Goal: Information Seeking & Learning: Learn about a topic

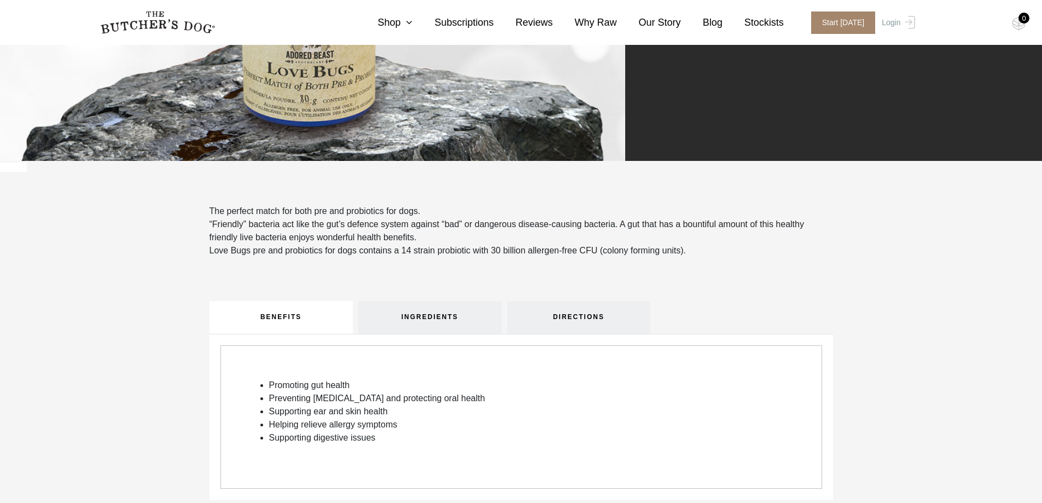
scroll to position [328, 0]
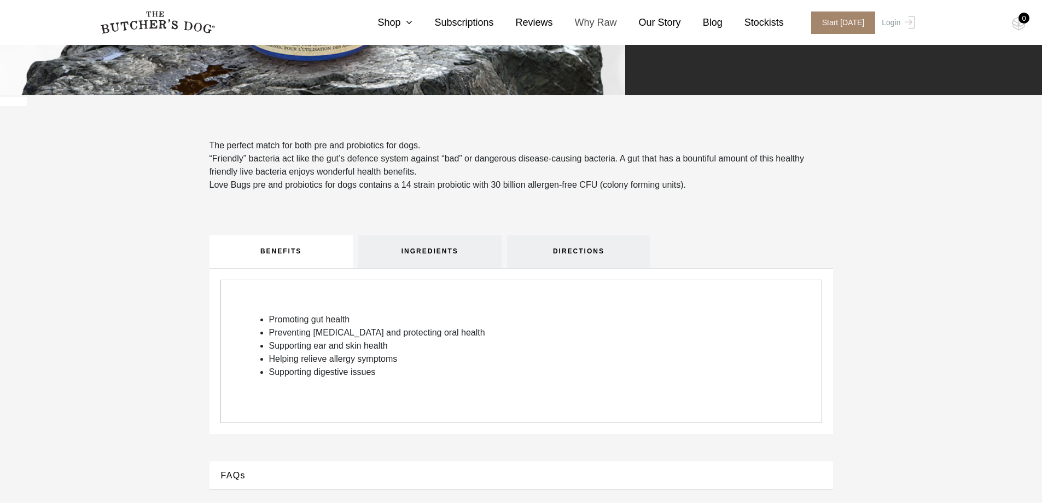
click at [607, 24] on link "Why Raw" at bounding box center [585, 22] width 64 height 15
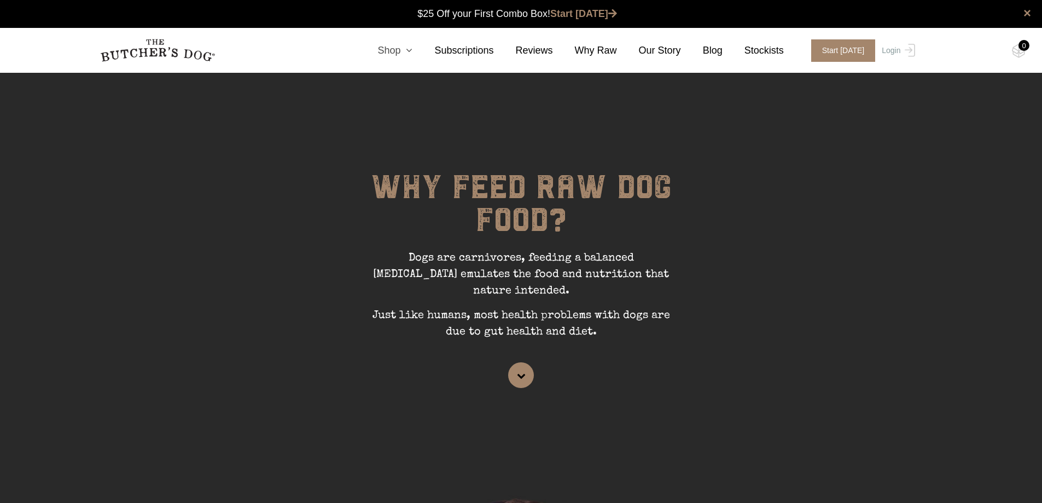
click at [412, 54] on icon at bounding box center [406, 50] width 12 height 10
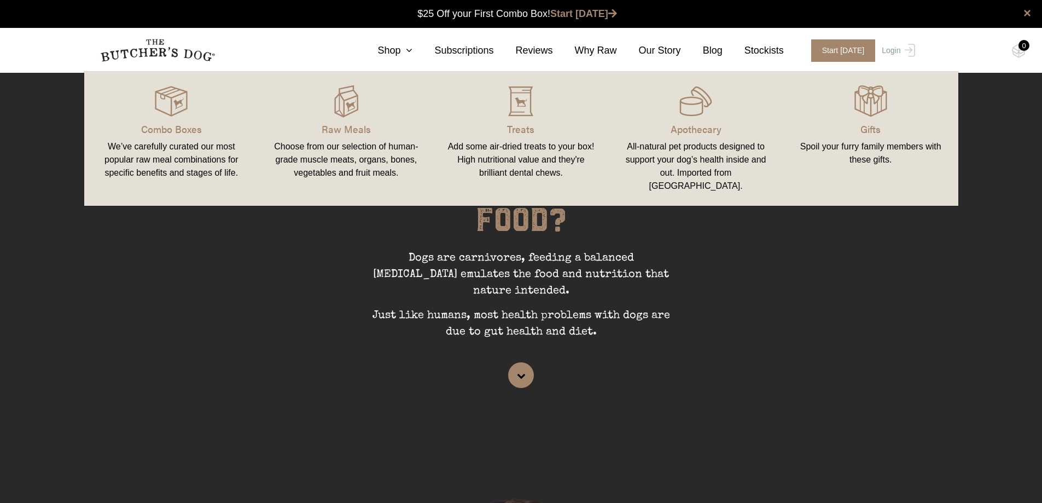
click at [667, 139] on link "Apothecary All-natural pet products designed to support your dog’s health insid…" at bounding box center [695, 139] width 175 height 112
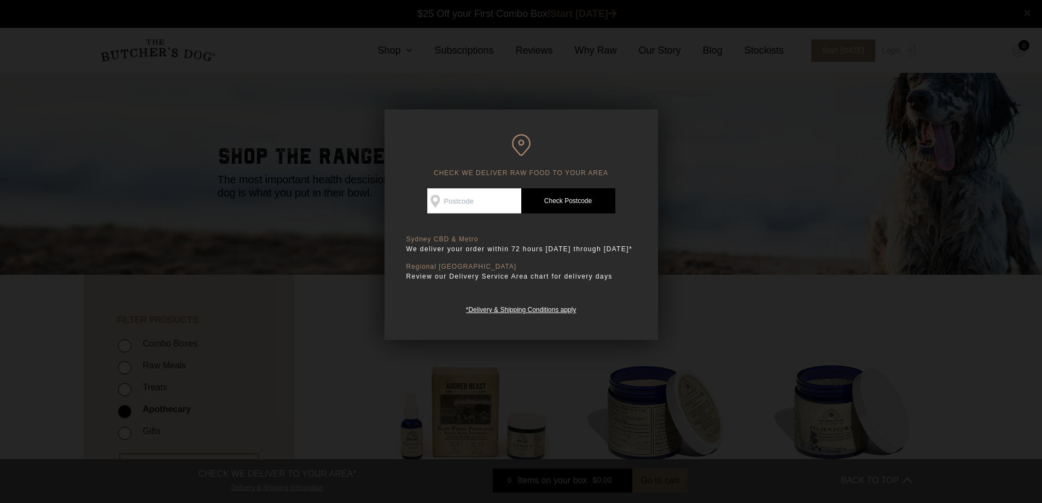
click at [476, 191] on input "Check Availability At" at bounding box center [474, 200] width 94 height 25
type input "4215"
click at [554, 200] on link "Check Postcode" at bounding box center [568, 200] width 94 height 25
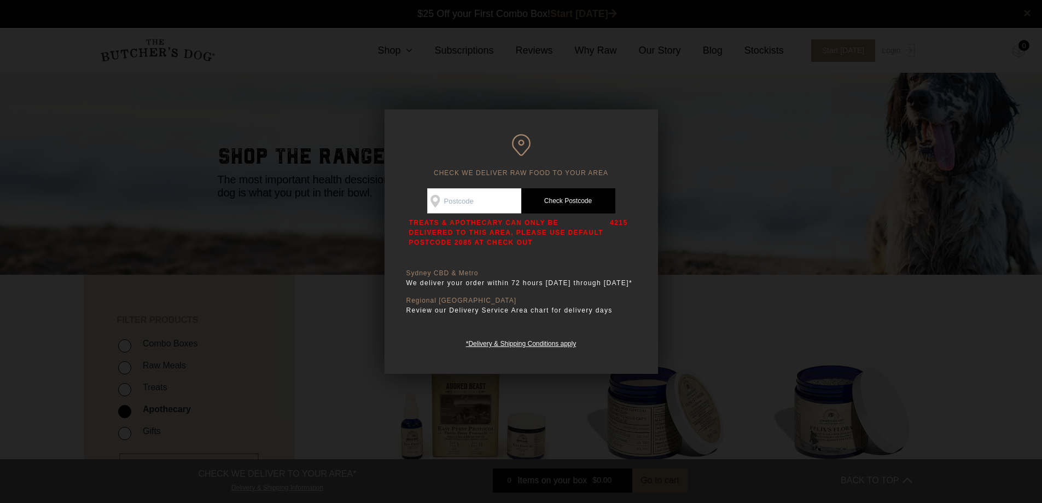
click at [715, 183] on div at bounding box center [521, 251] width 1042 height 503
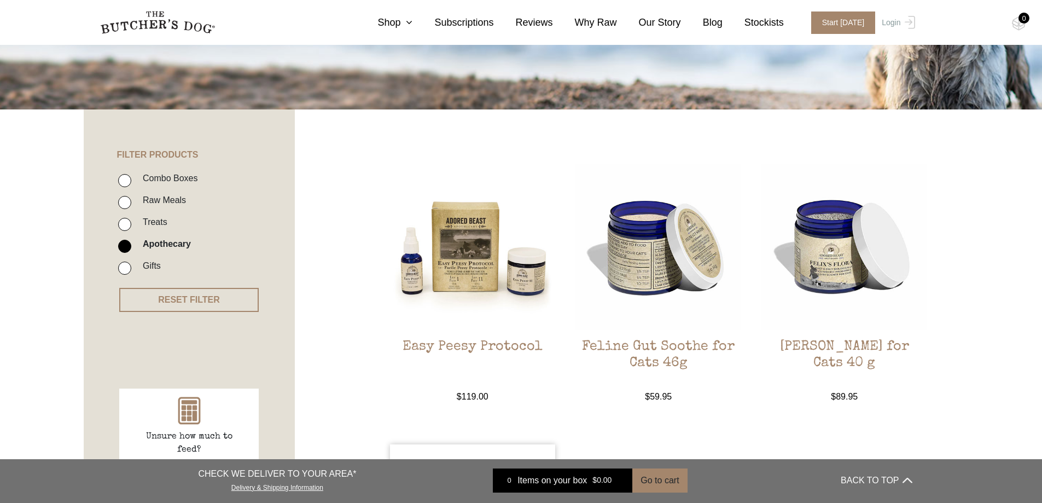
scroll to position [164, 0]
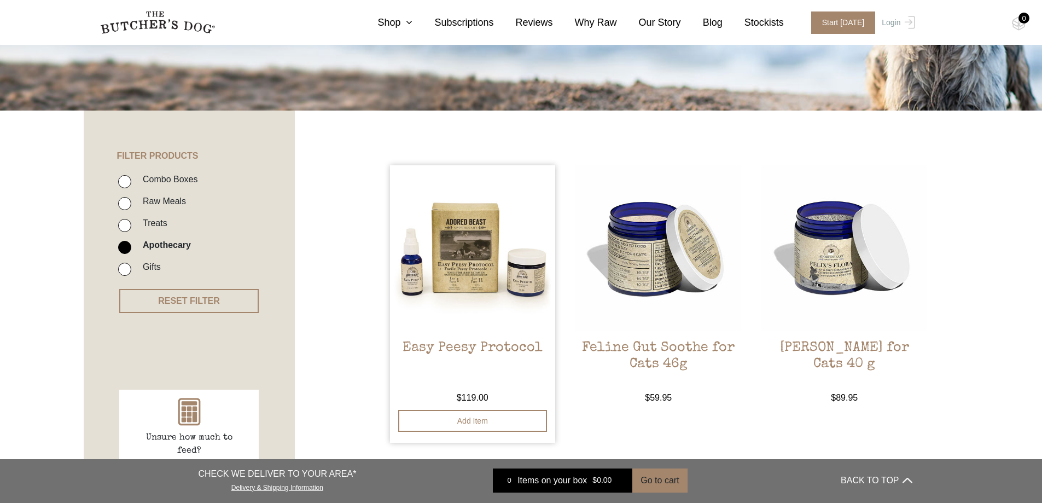
click at [441, 324] on img at bounding box center [473, 248] width 166 height 166
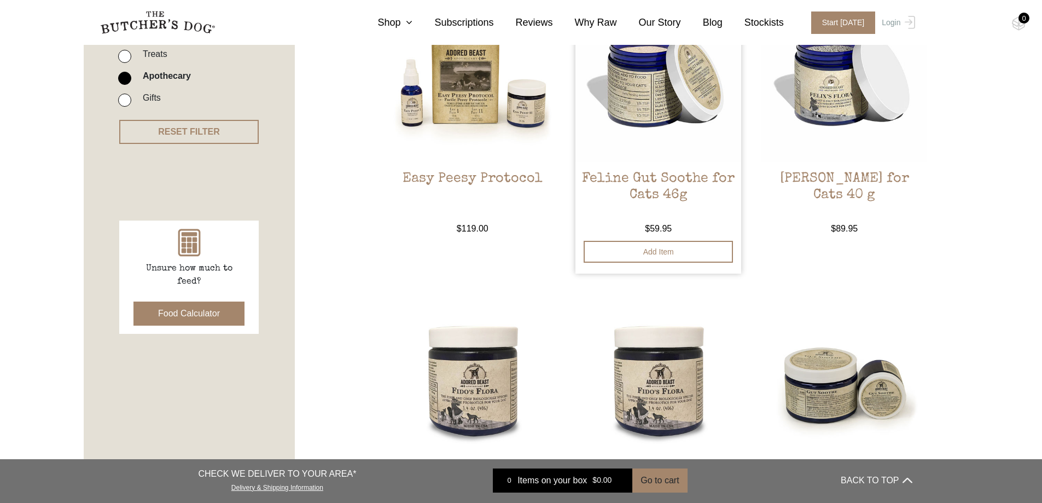
scroll to position [438, 0]
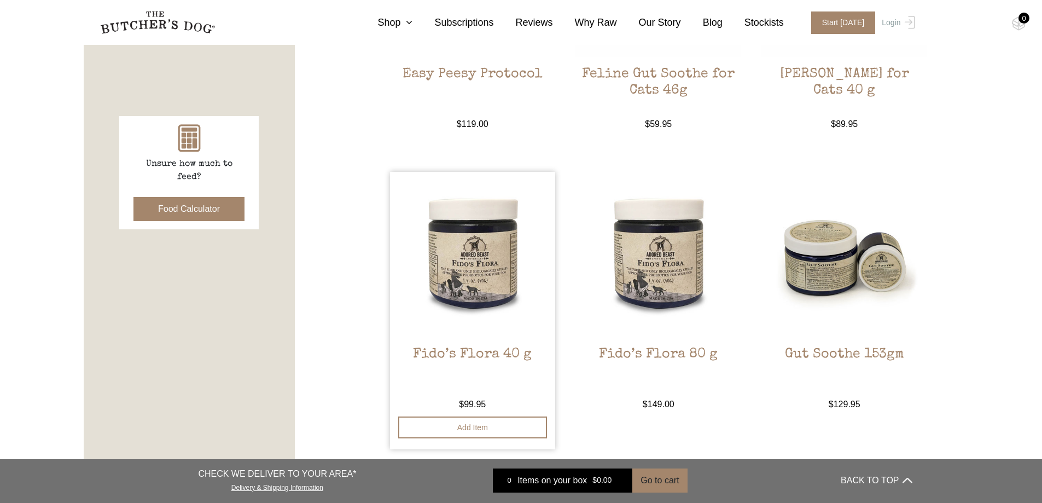
click at [471, 329] on img at bounding box center [473, 255] width 166 height 166
click at [850, 339] on link "Gut Soothe 153gm $ 129.95 — available on subscription" at bounding box center [844, 291] width 166 height 239
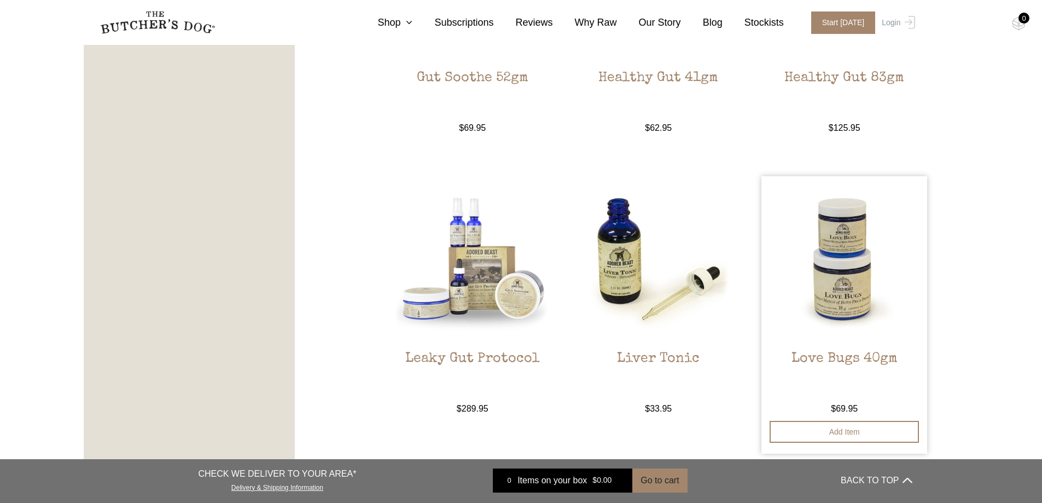
scroll to position [1094, 0]
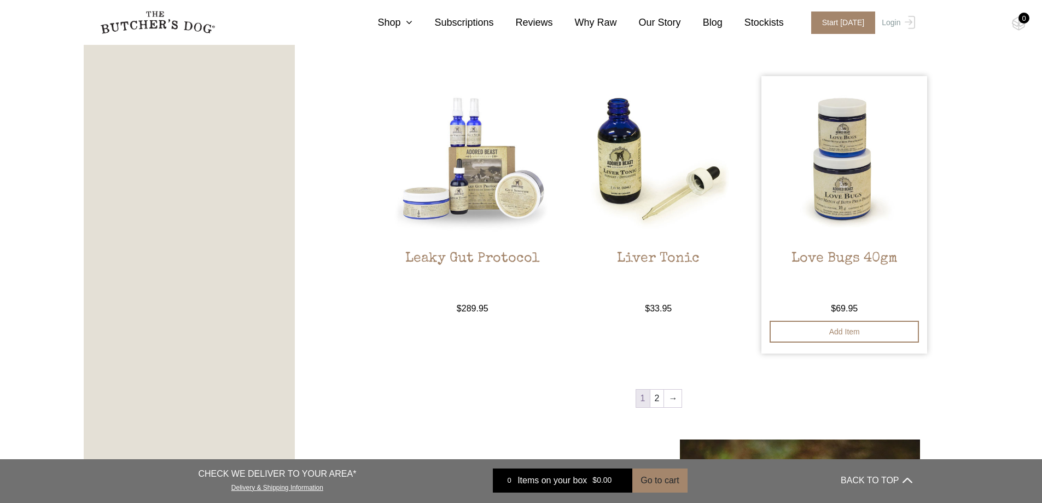
click at [820, 265] on h2 "Love Bugs 40gm" at bounding box center [844, 276] width 166 height 51
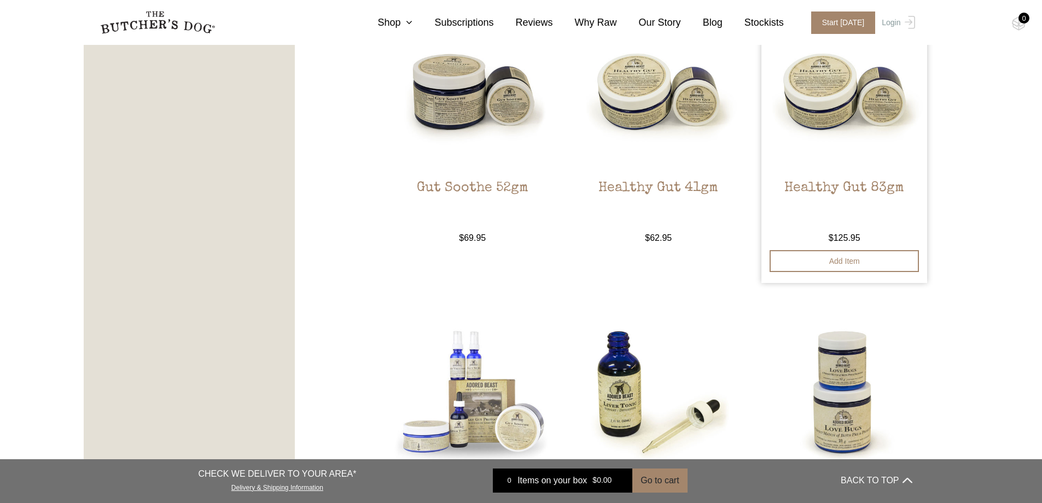
scroll to position [820, 0]
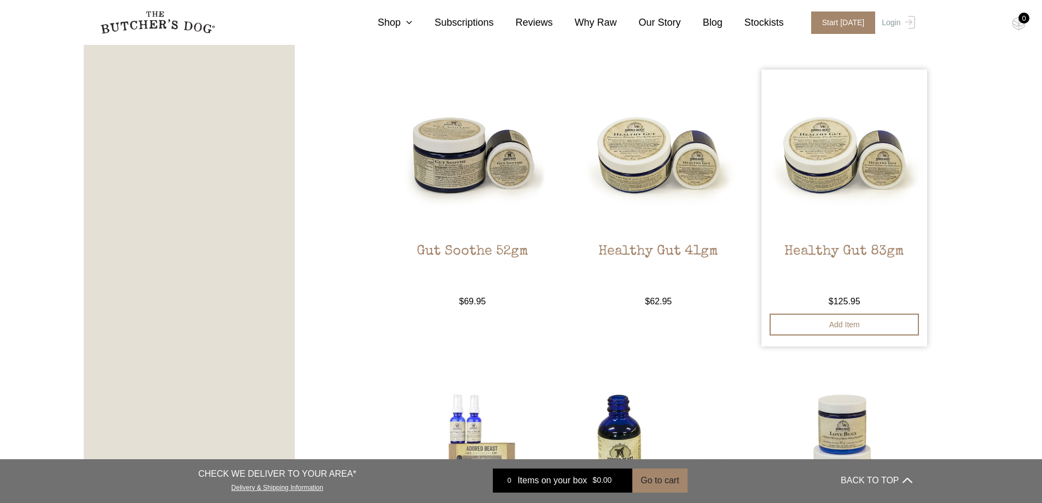
click at [887, 236] on link "Healthy Gut 83gm $ 125.95 — available on subscription" at bounding box center [844, 188] width 166 height 239
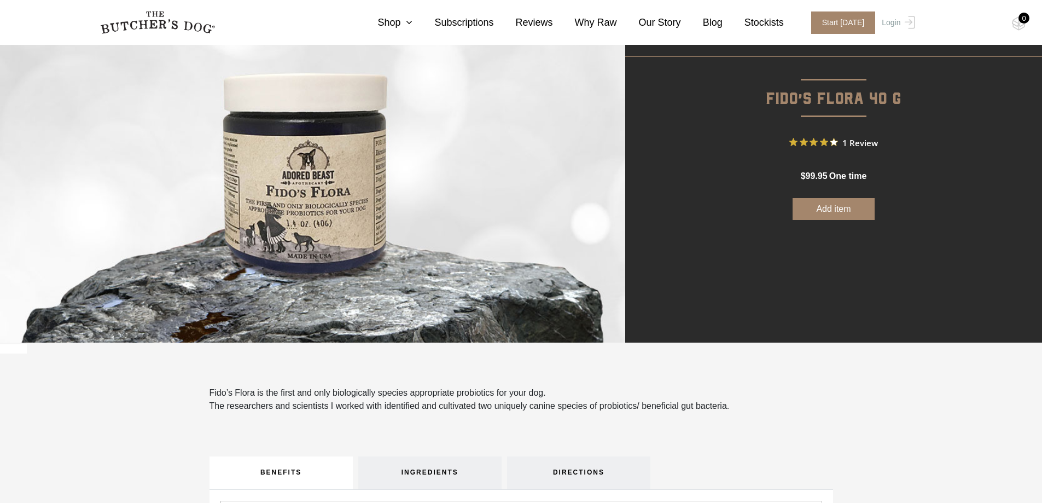
scroll to position [55, 0]
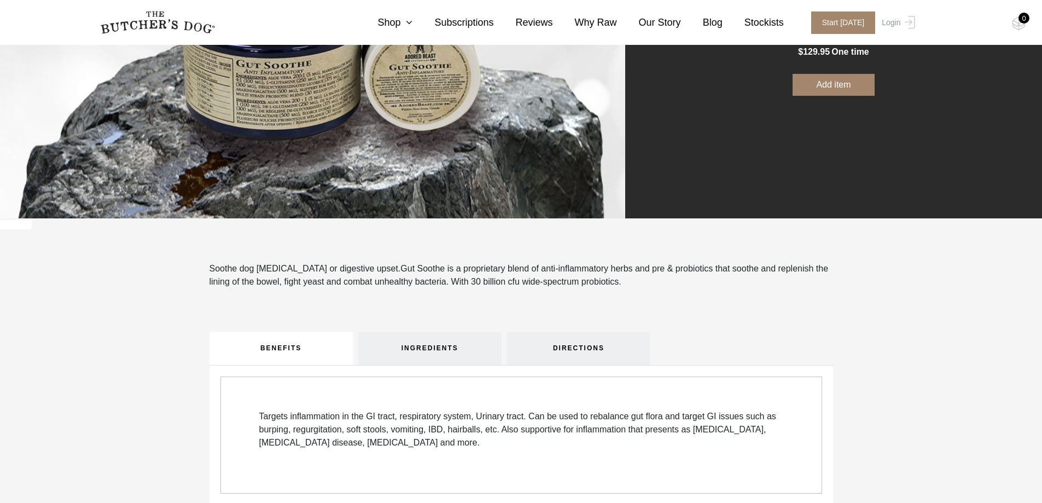
scroll to position [219, 0]
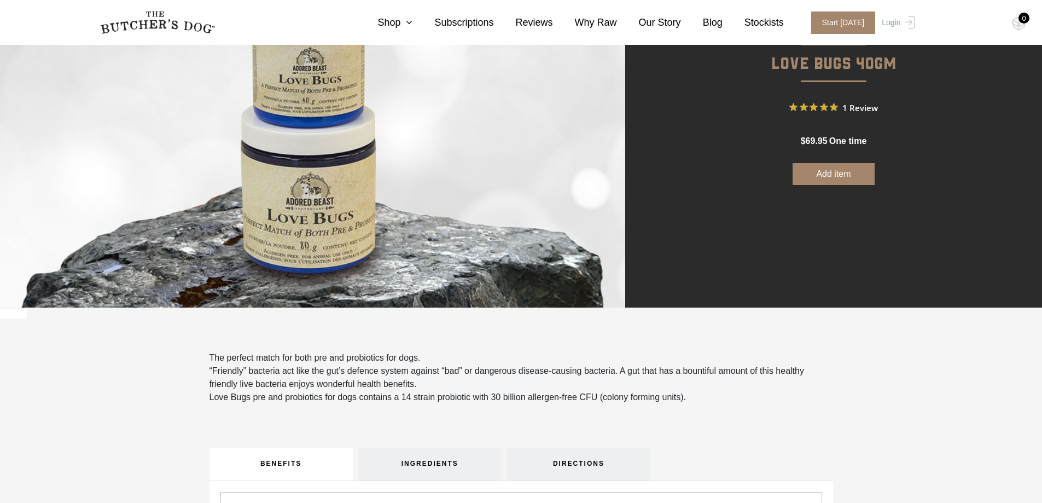
scroll to position [109, 0]
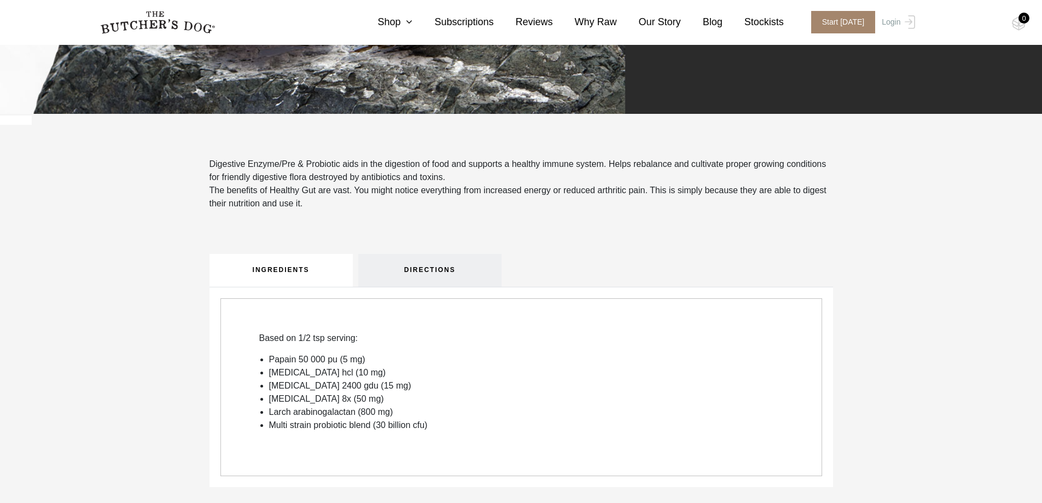
scroll to position [328, 0]
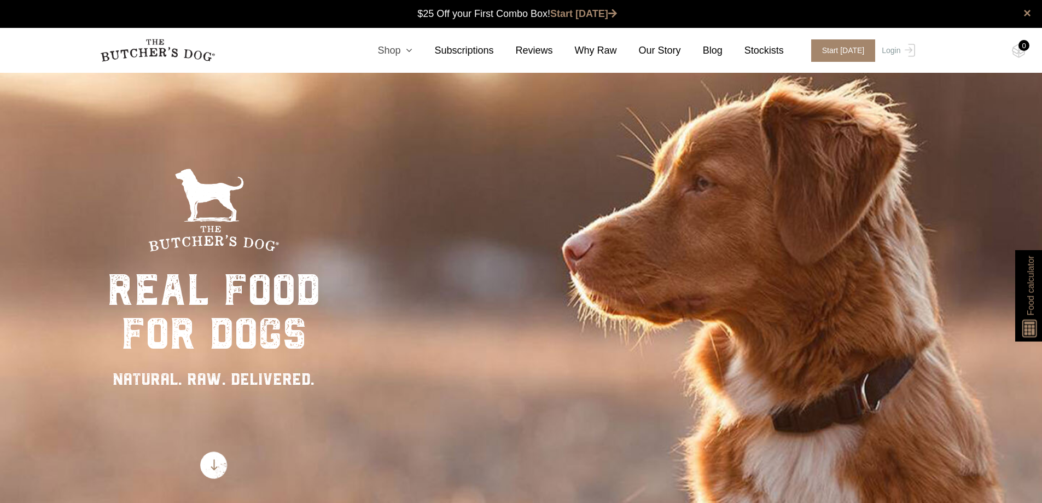
click at [412, 54] on icon at bounding box center [406, 50] width 12 height 10
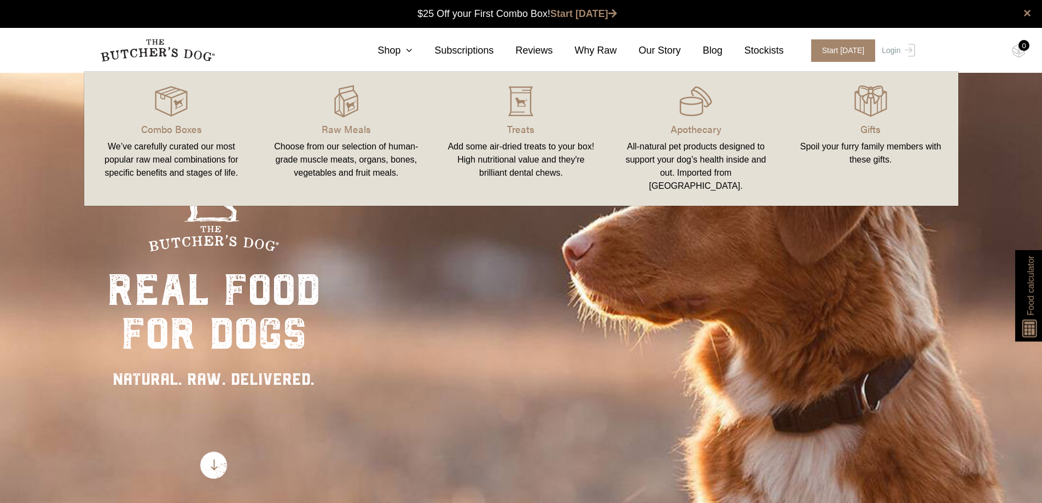
click at [512, 168] on div "Add some air-dried treats to your box! High nutritional value and they're brill…" at bounding box center [521, 159] width 149 height 39
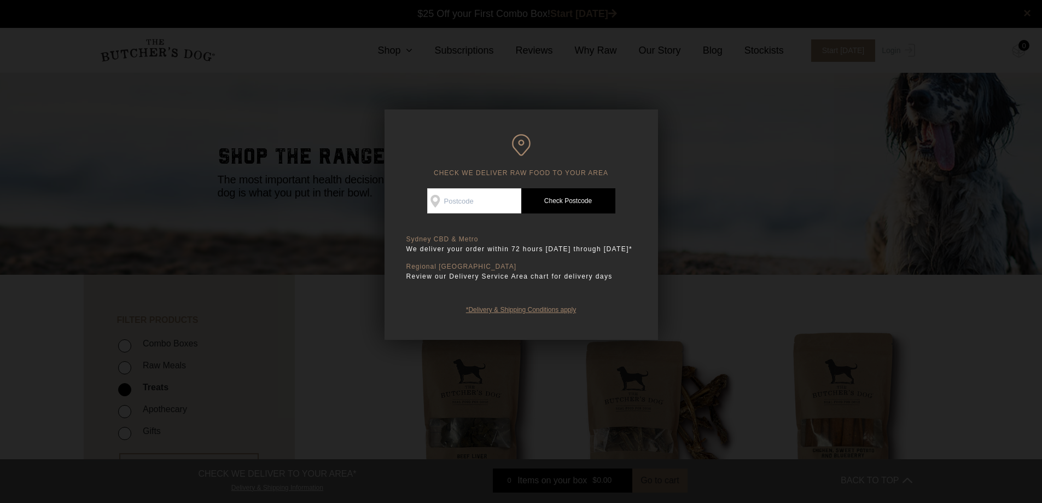
click at [532, 308] on link "*Delivery & Shipping Conditions apply" at bounding box center [521, 308] width 110 height 10
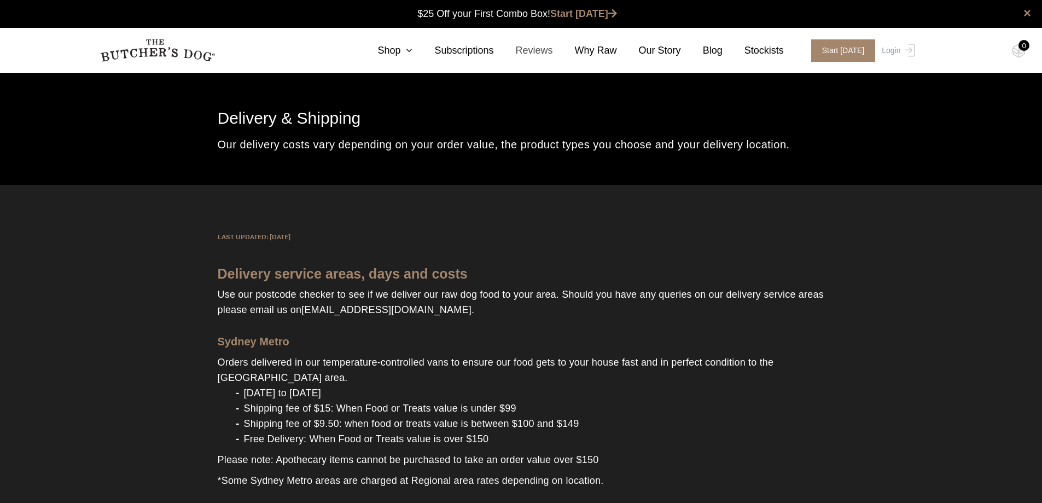
click at [550, 48] on link "Reviews" at bounding box center [523, 50] width 59 height 15
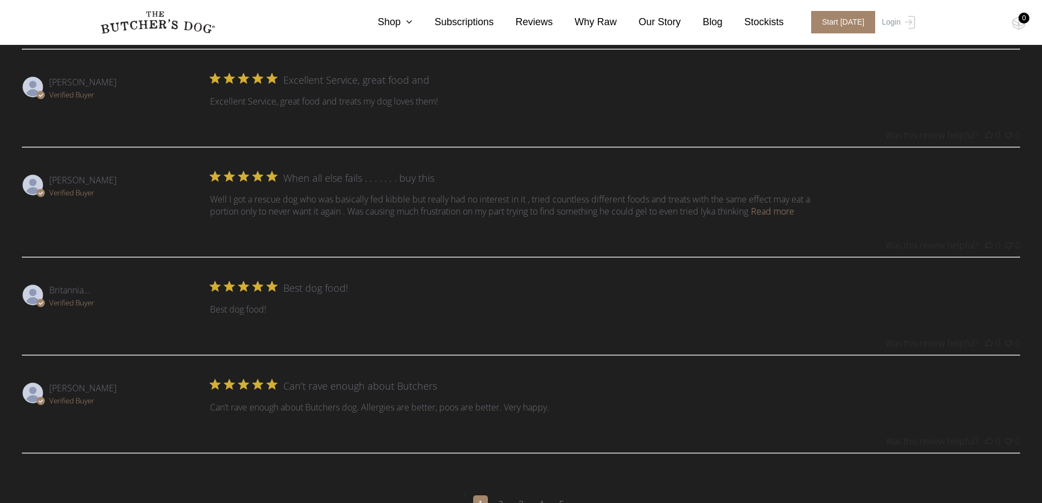
scroll to position [1313, 0]
